Goal: Check status: Check status

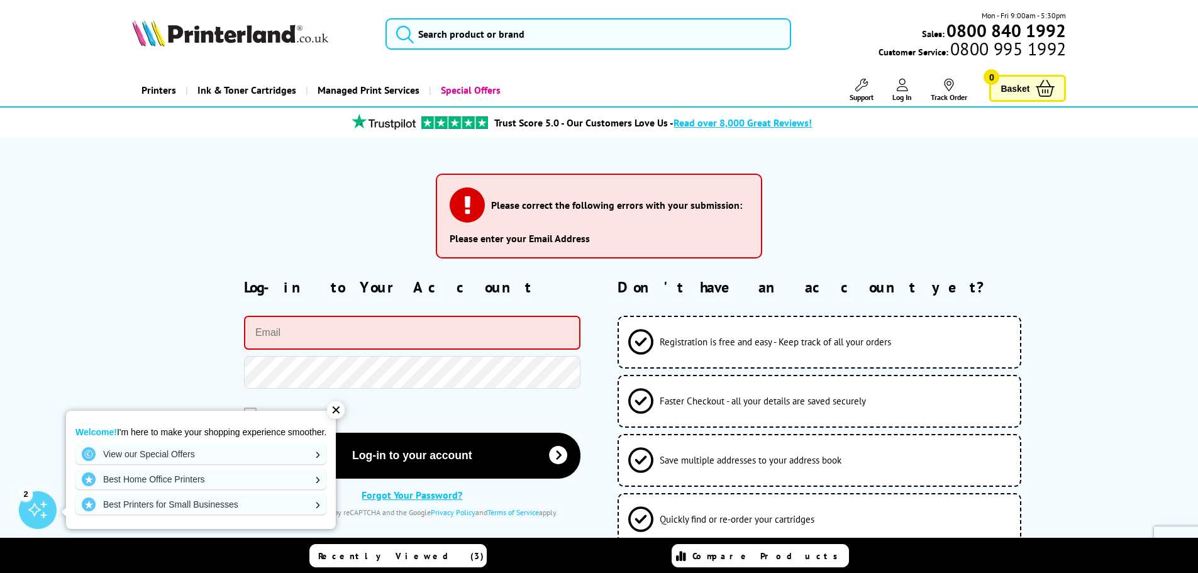
type input "[EMAIL_ADDRESS][DOMAIN_NAME]"
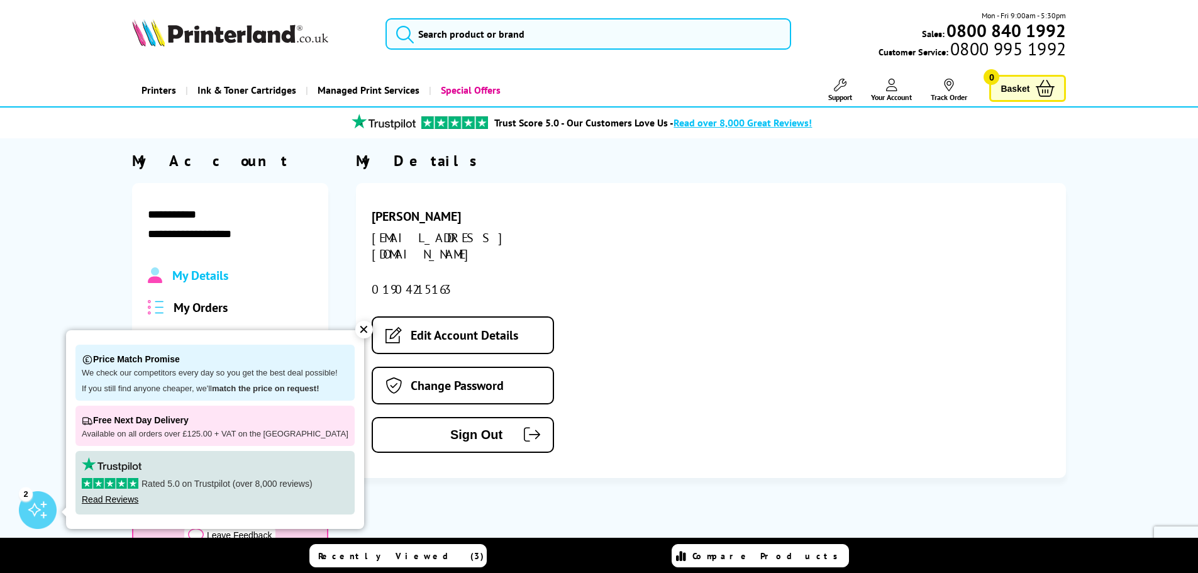
click at [355, 331] on div "✕" at bounding box center [364, 330] width 18 height 18
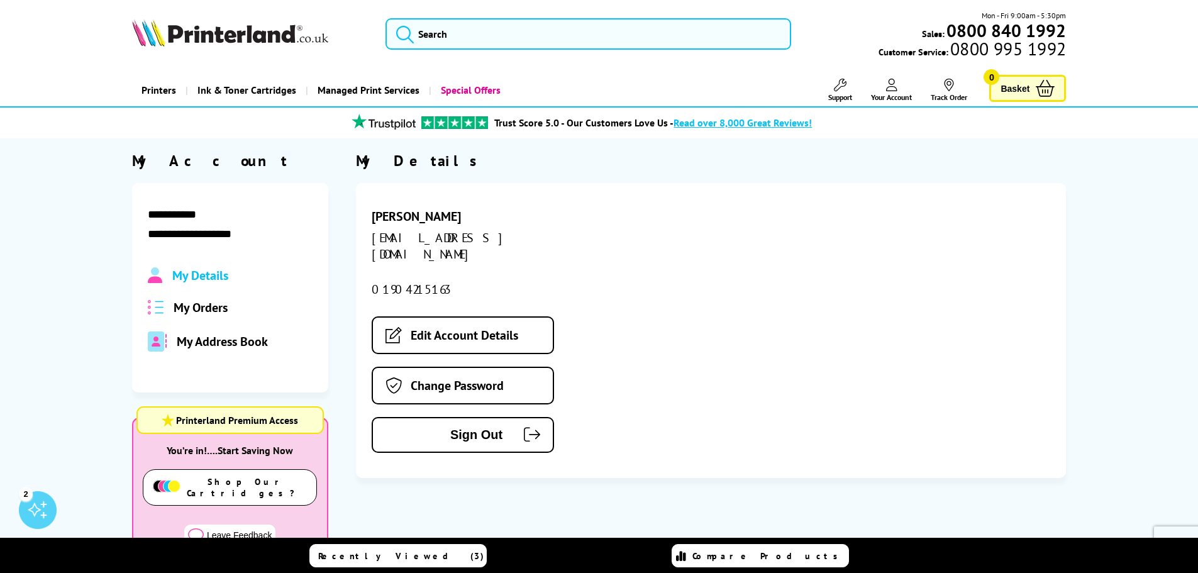
click at [210, 304] on span "My Orders" at bounding box center [201, 307] width 54 height 16
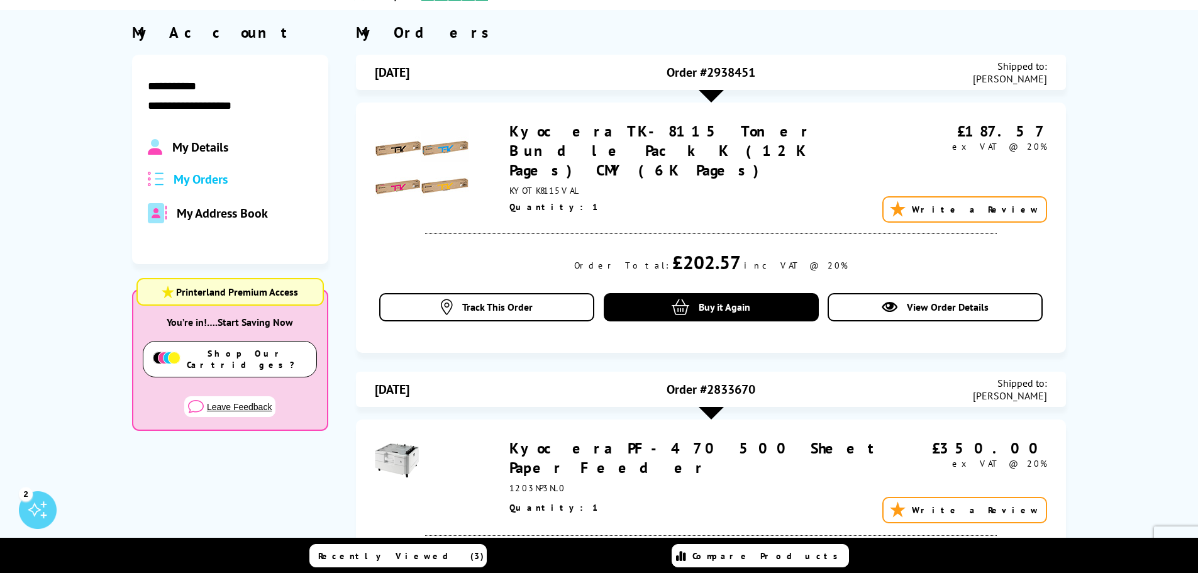
scroll to position [63, 0]
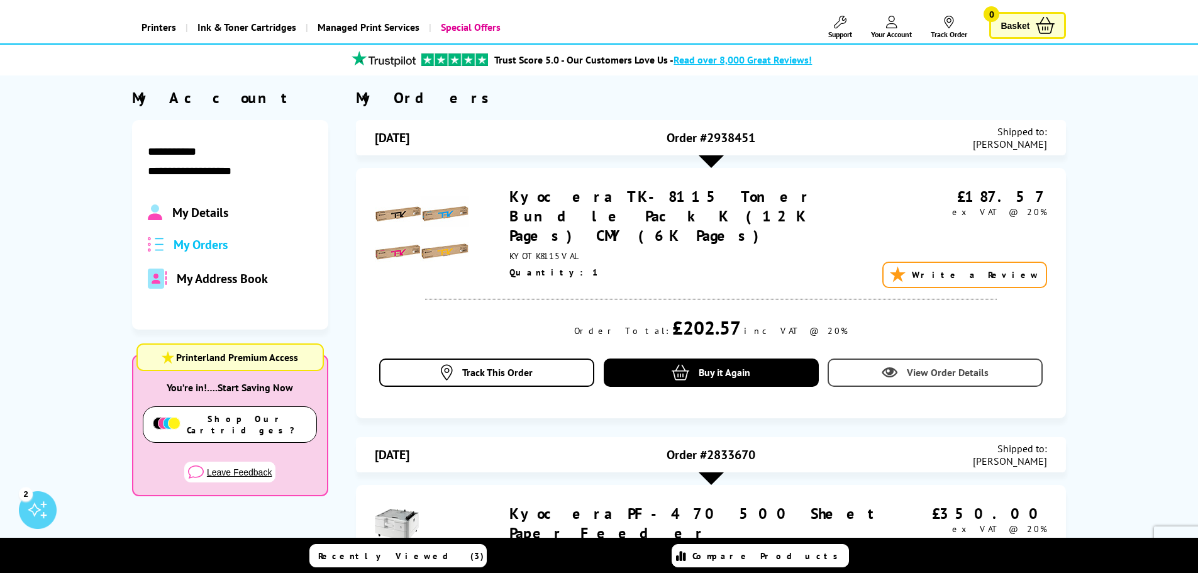
click at [920, 366] on span "View Order Details" at bounding box center [948, 372] width 82 height 13
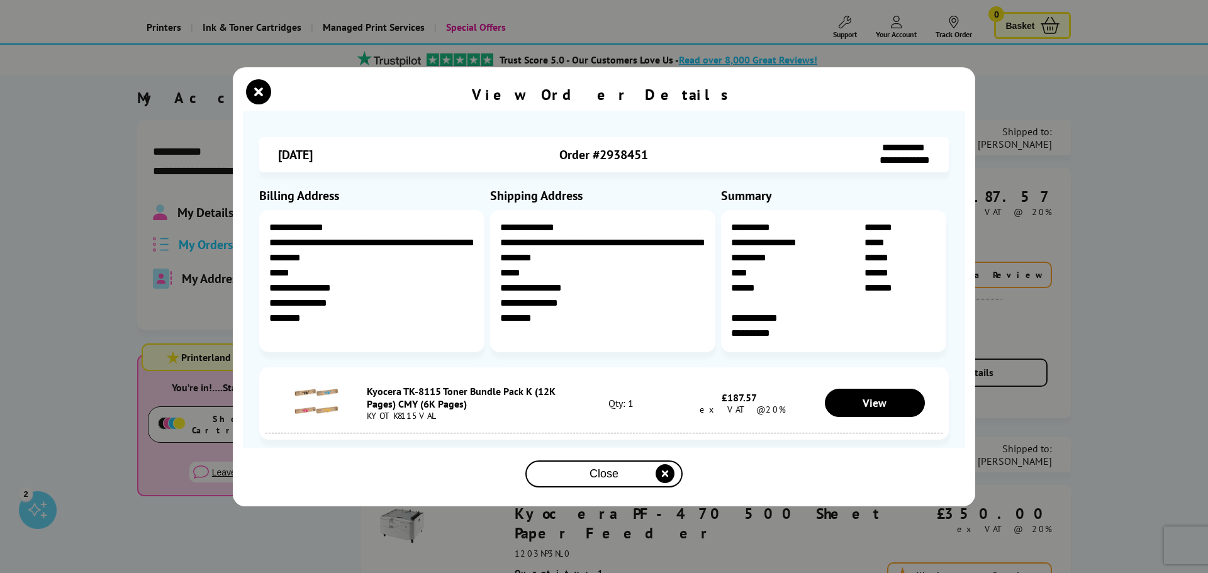
click at [638, 468] on div "Close" at bounding box center [603, 473] width 147 height 23
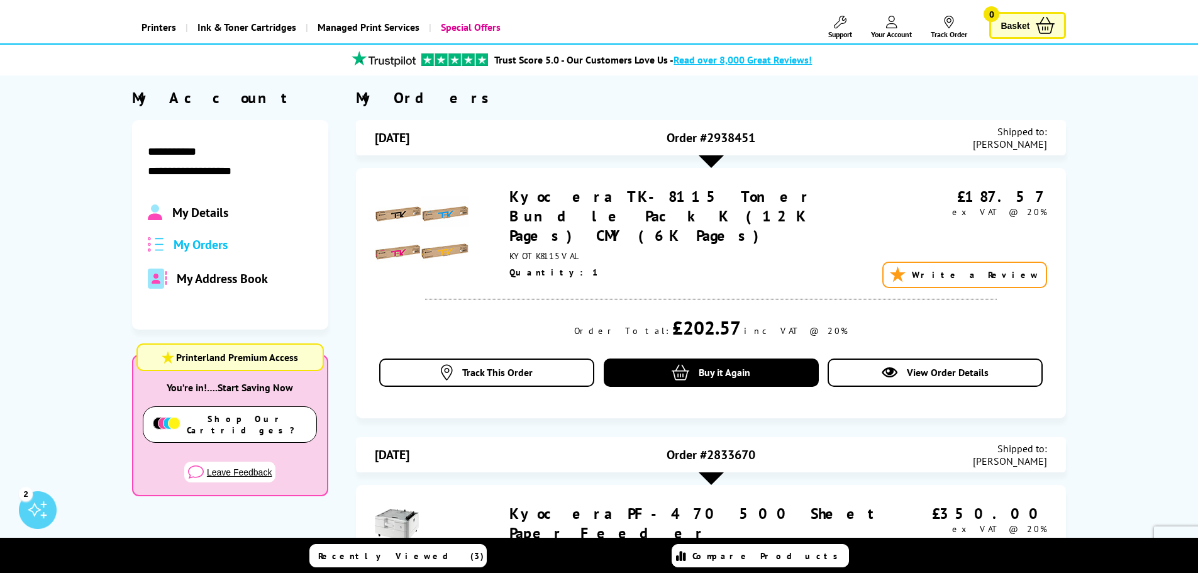
click at [830, 26] on link "Support" at bounding box center [840, 27] width 24 height 23
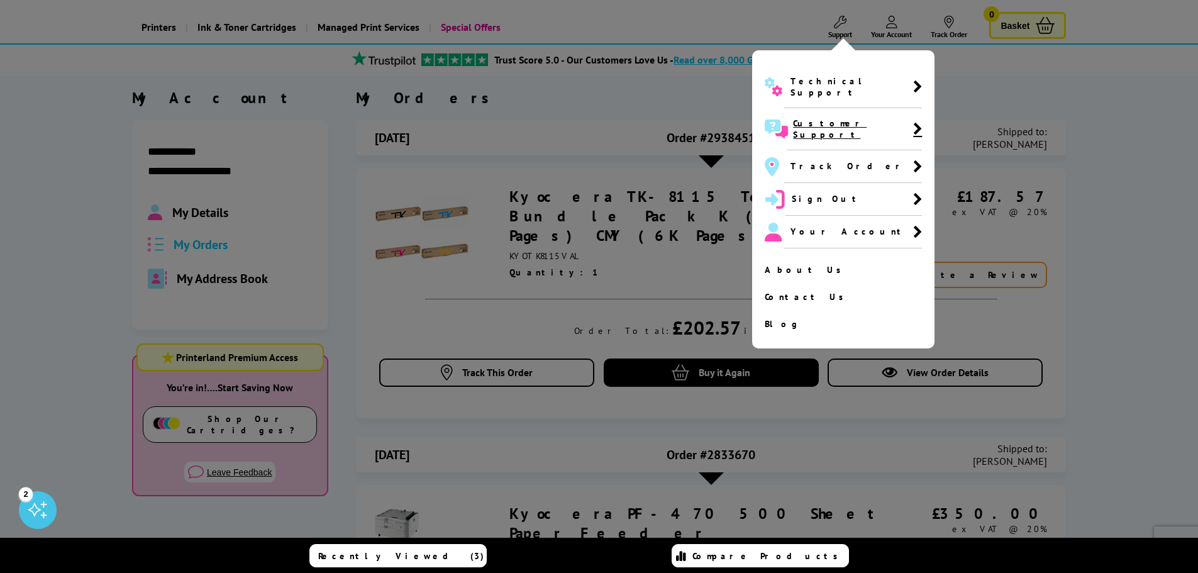
click at [887, 114] on span "Customer Support" at bounding box center [854, 129] width 135 height 42
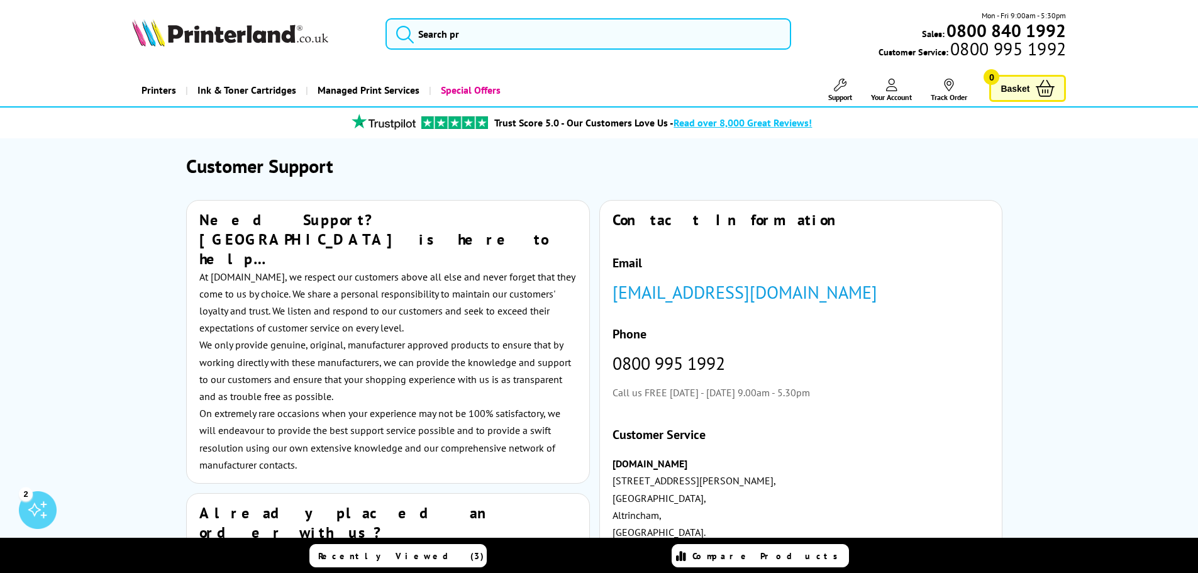
click at [896, 86] on icon at bounding box center [891, 85] width 11 height 13
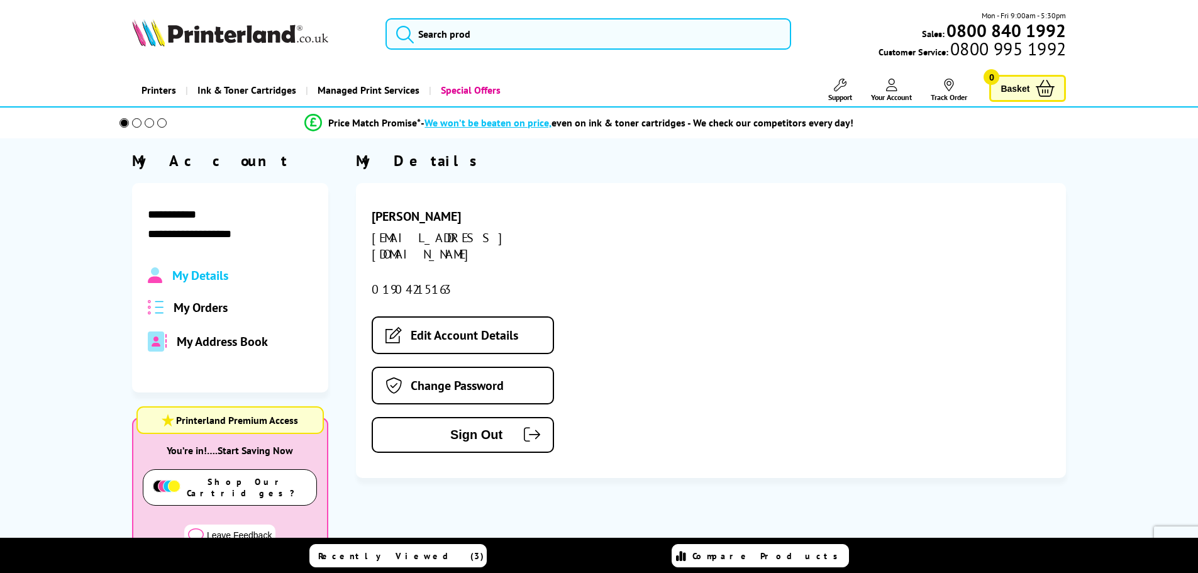
click at [206, 306] on span "My Orders" at bounding box center [201, 307] width 54 height 16
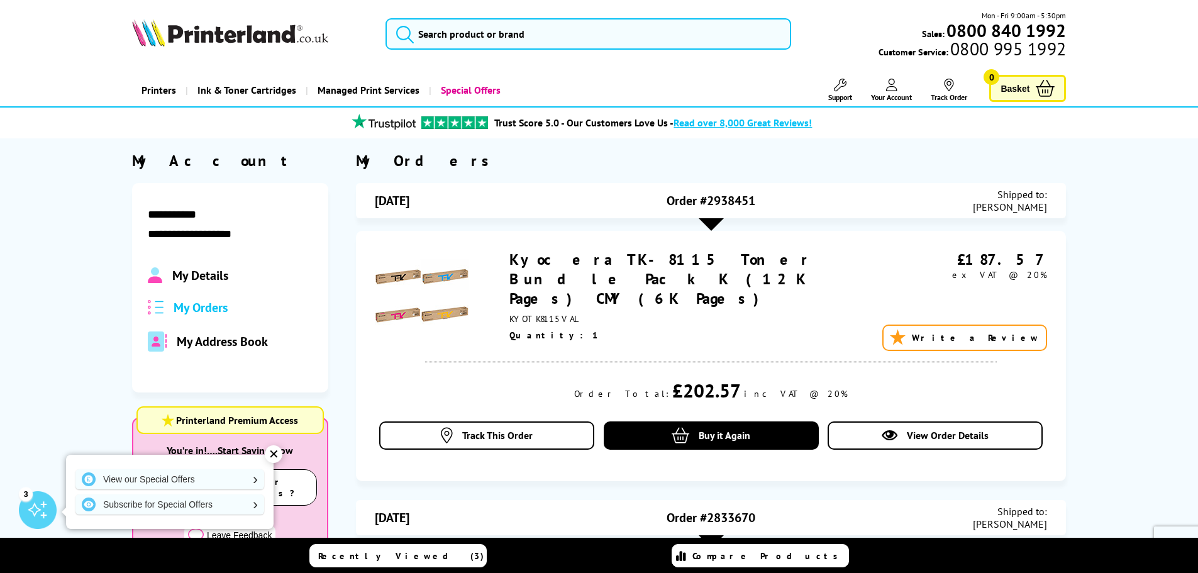
drag, startPoint x: 760, startPoint y: 201, endPoint x: 667, endPoint y: 206, distance: 93.3
click at [667, 206] on div "Order #2938451" at bounding box center [711, 200] width 224 height 25
copy span "Order #2938451"
click at [498, 421] on link "Track This Order" at bounding box center [486, 435] width 215 height 28
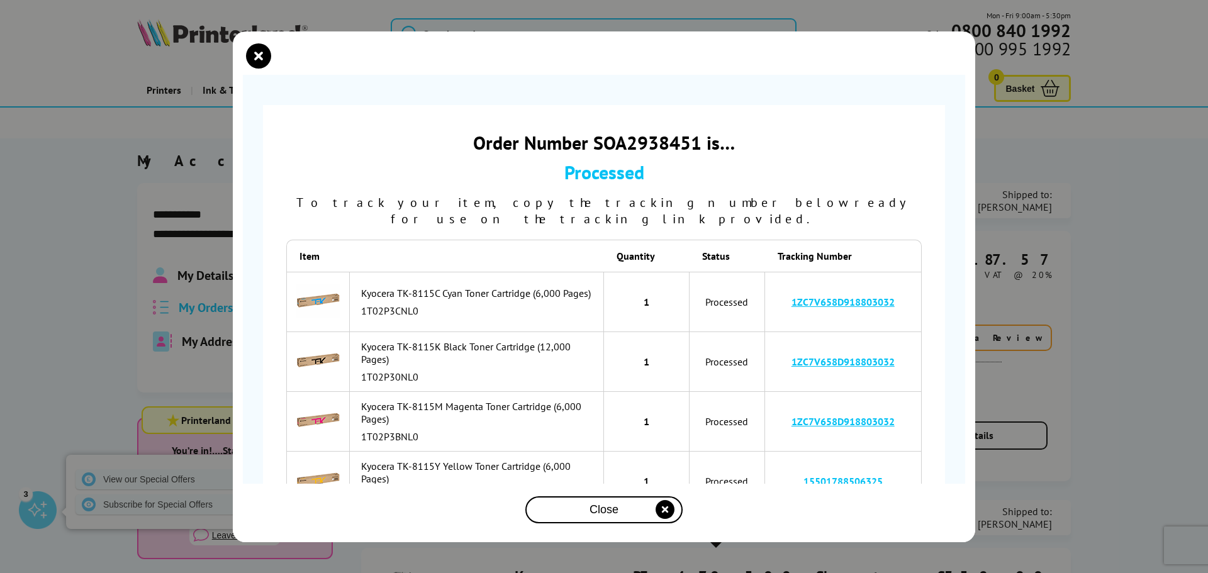
click at [838, 475] on link "15501788506325" at bounding box center [842, 481] width 79 height 13
drag, startPoint x: 874, startPoint y: 465, endPoint x: 793, endPoint y: 468, distance: 81.2
click at [793, 468] on td "15501788506325" at bounding box center [843, 482] width 157 height 60
copy link "15501788506325"
